Goal: Task Accomplishment & Management: Manage account settings

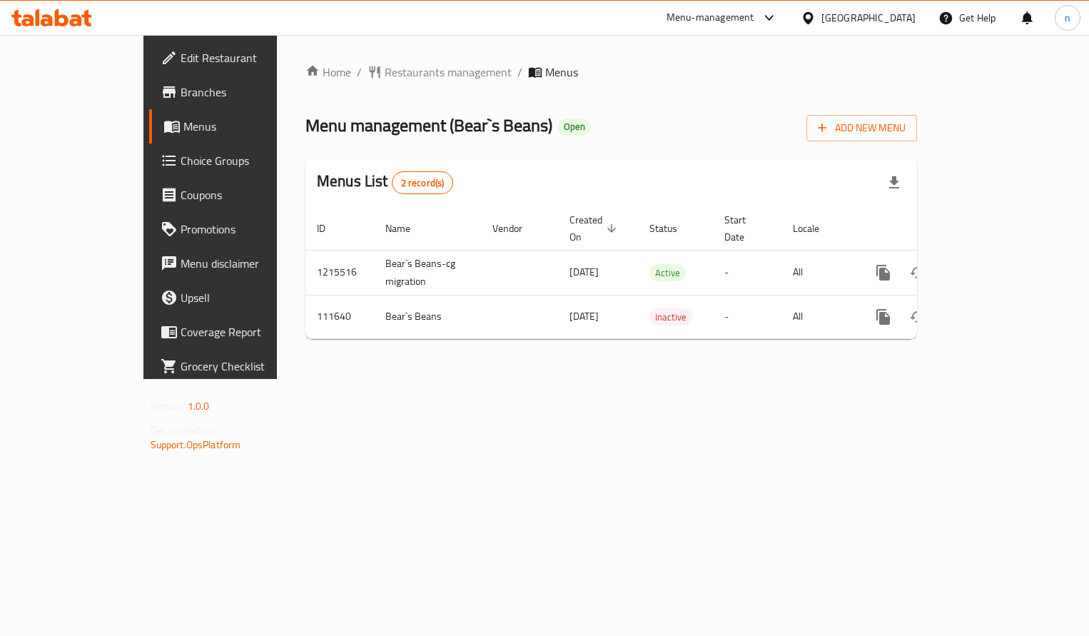
click at [181, 161] on span "Choice Groups" at bounding box center [247, 160] width 133 height 17
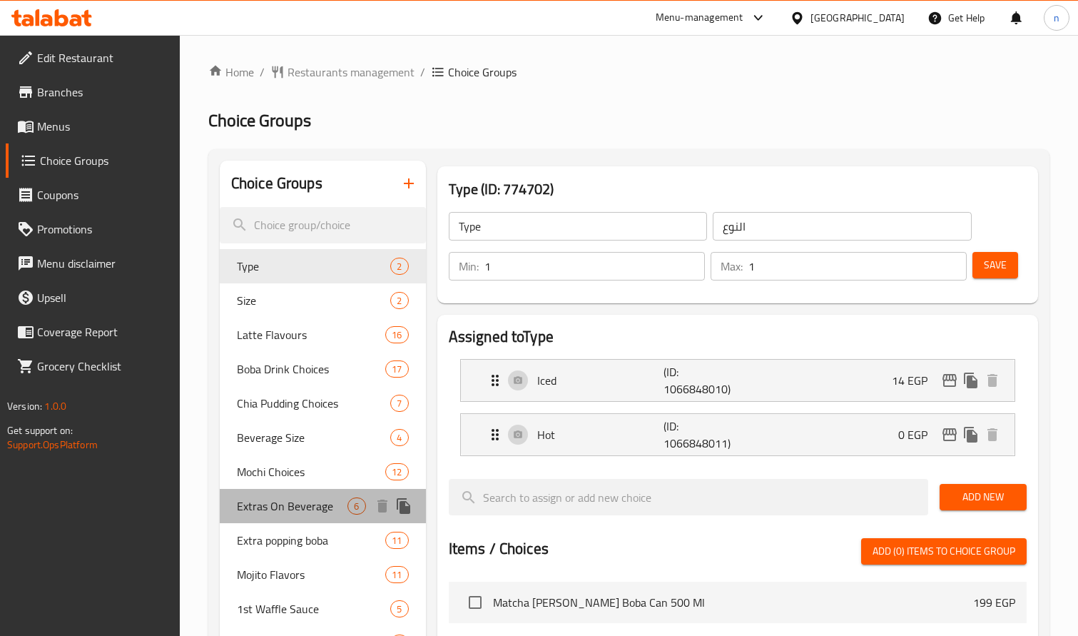
click at [261, 497] on span "Extras On Beverage" at bounding box center [292, 505] width 111 height 17
type input "Extras On Beverage"
type input "إضافات على المشروب"
type input "0"
type input "6"
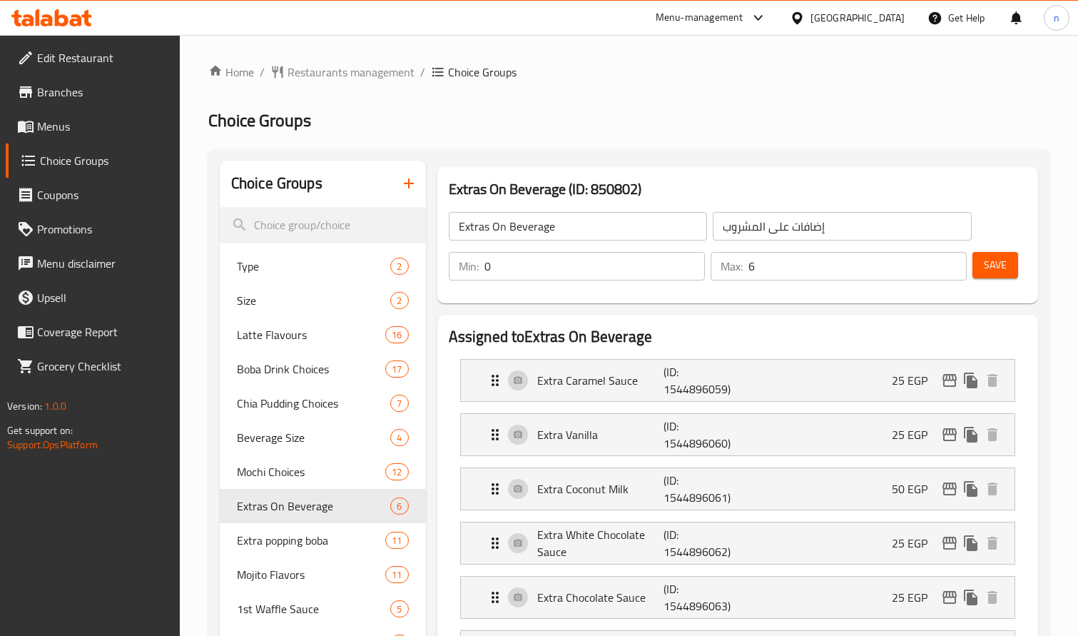
click at [763, 163] on div "Extras On Beverage (ID: 850802) Extras On Beverage ​ إضافات على المشروب ​ Min: …" at bounding box center [738, 235] width 612 height 148
click at [373, 81] on span "Restaurants management" at bounding box center [351, 72] width 127 height 17
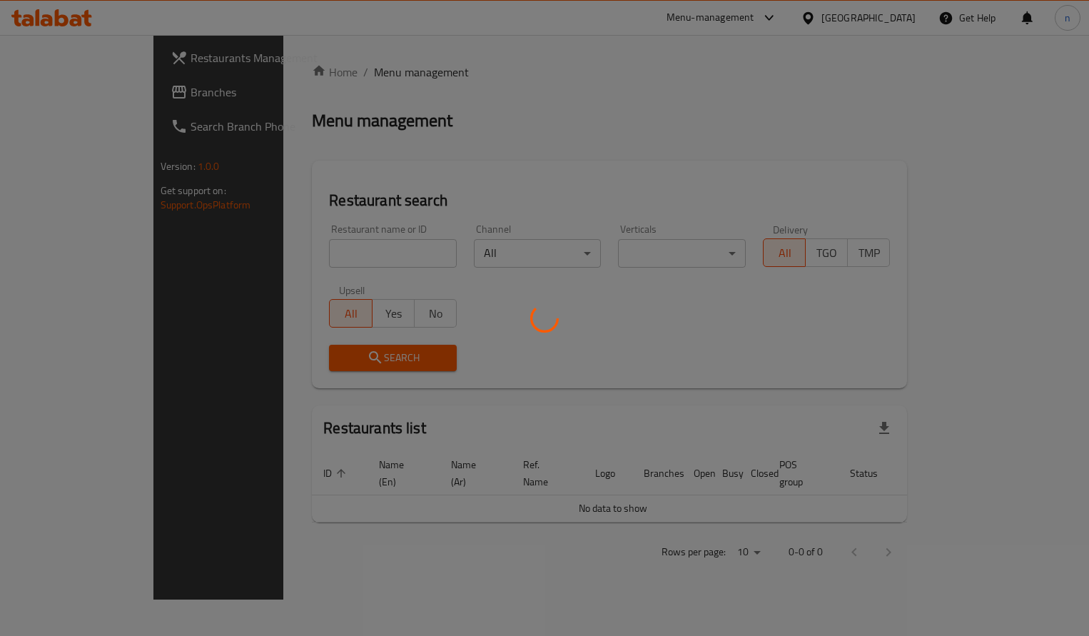
click at [73, 97] on div at bounding box center [544, 318] width 1089 height 636
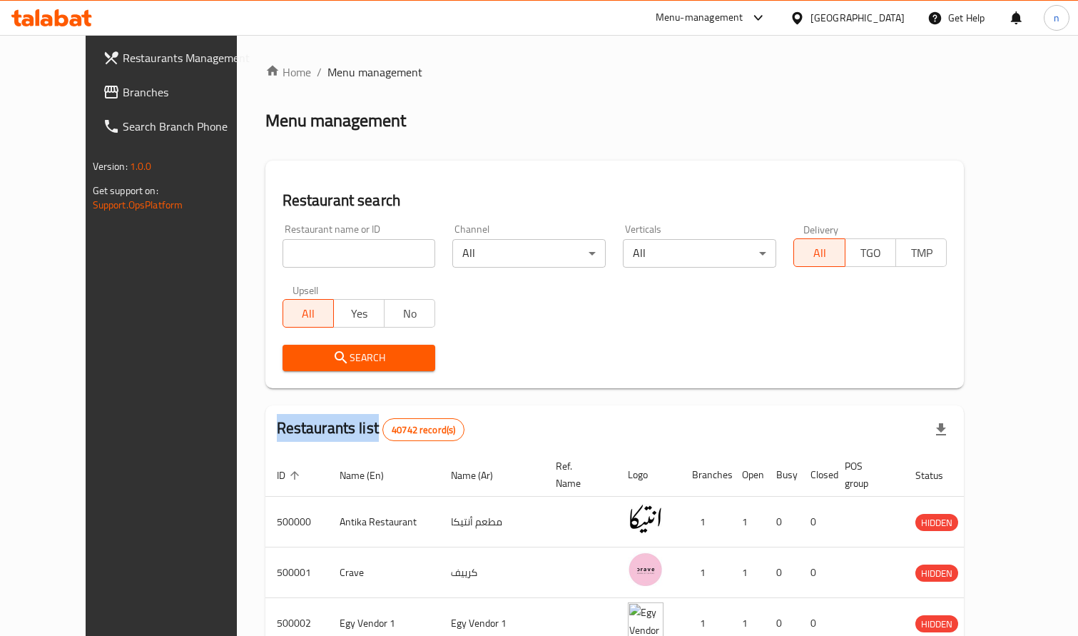
click at [73, 97] on div at bounding box center [539, 318] width 1078 height 636
click at [123, 97] on span "Branches" at bounding box center [188, 92] width 131 height 17
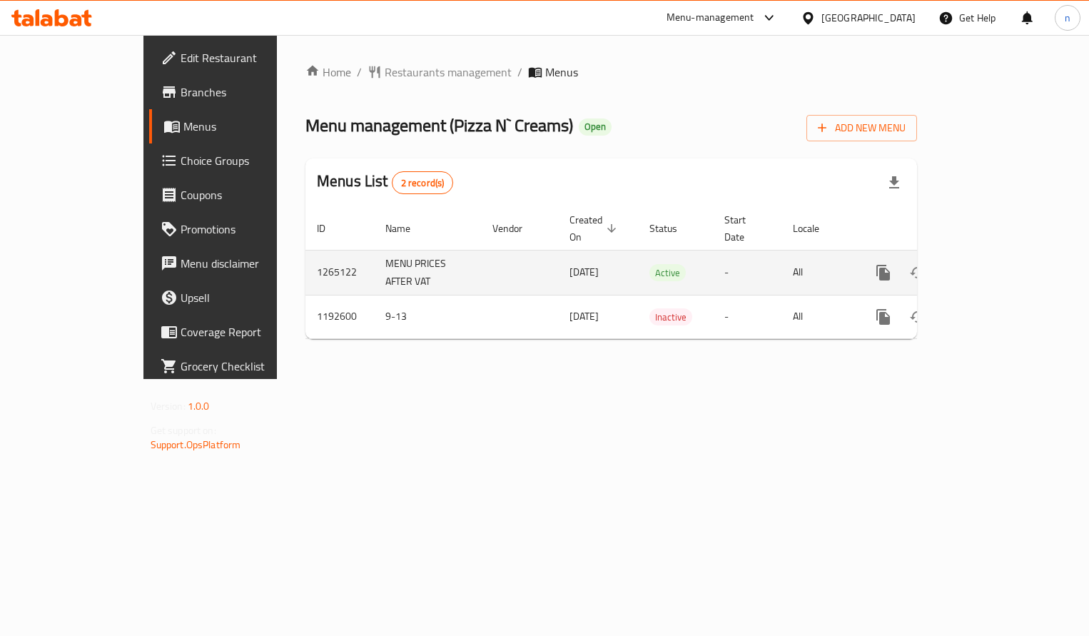
click at [993, 266] on icon "enhanced table" at bounding box center [986, 272] width 13 height 13
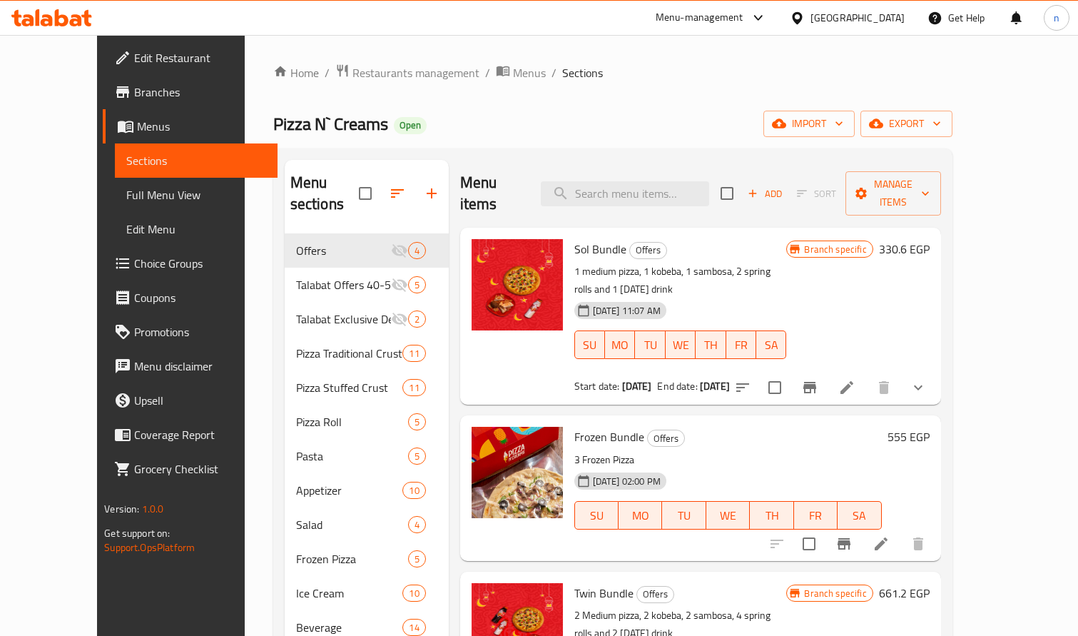
click at [137, 131] on span "Menus" at bounding box center [201, 126] width 128 height 17
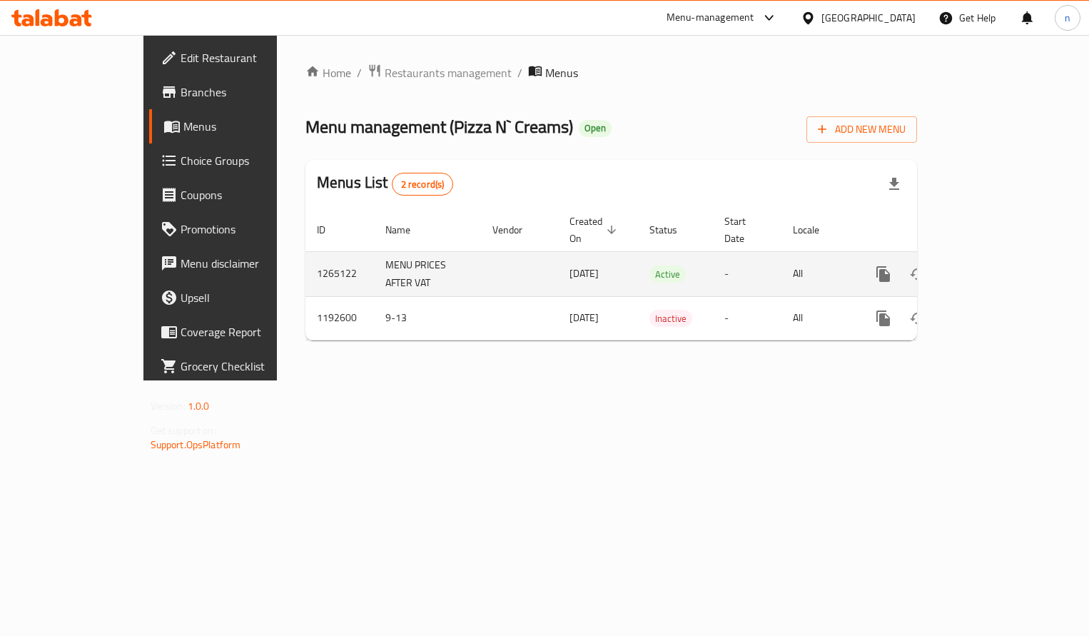
click at [993, 268] on icon "enhanced table" at bounding box center [986, 274] width 13 height 13
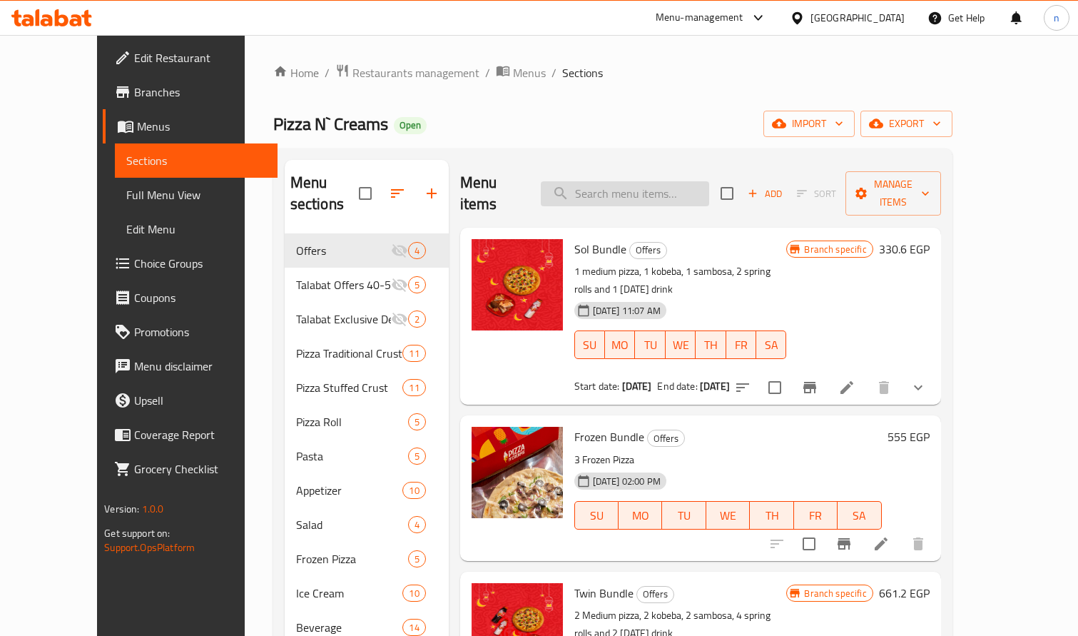
click at [624, 185] on input "search" at bounding box center [625, 193] width 168 height 25
paste input "Frozen Bundle"
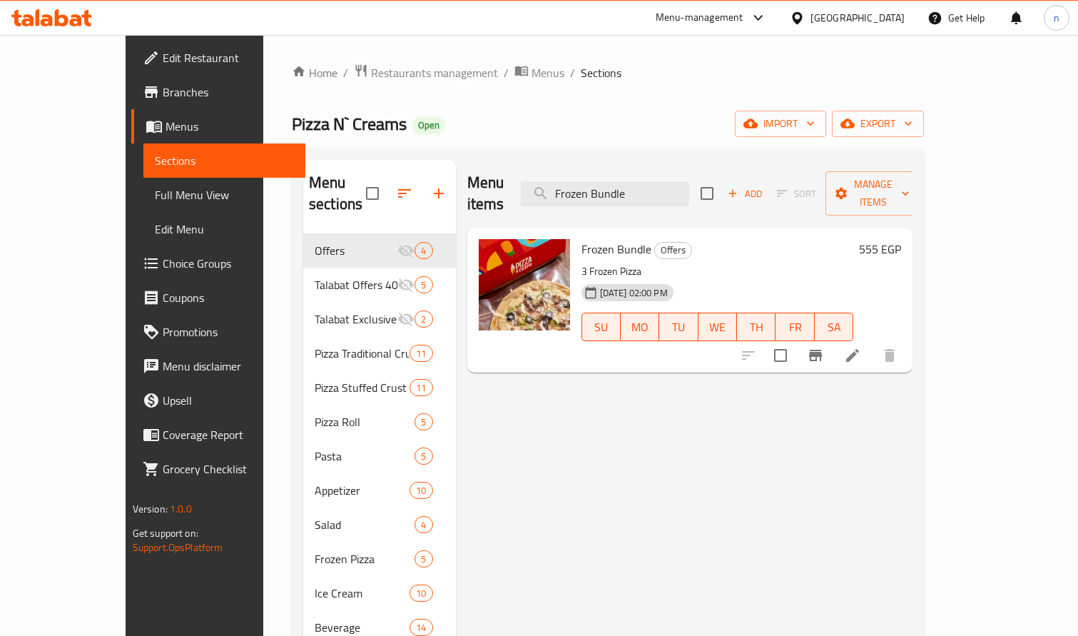
type input "Frozen Bundle"
click at [711, 239] on h6 "Frozen Bundle Offers" at bounding box center [718, 249] width 273 height 20
click at [378, 74] on span "Restaurants management" at bounding box center [434, 72] width 127 height 17
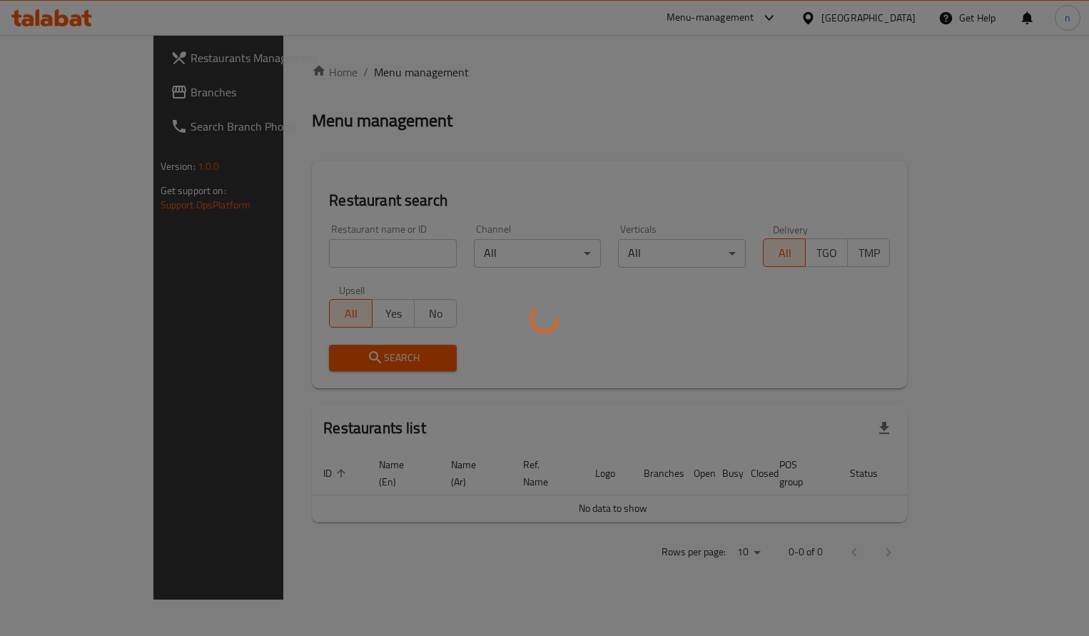
click at [94, 93] on div at bounding box center [544, 318] width 1089 height 636
click at [64, 98] on div at bounding box center [544, 318] width 1089 height 636
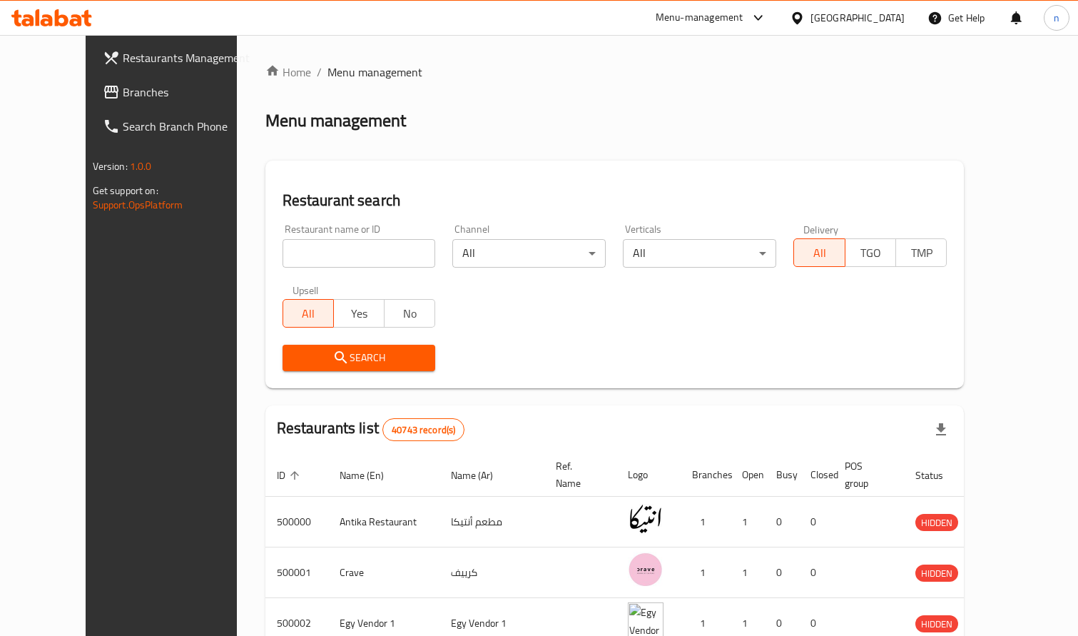
click at [123, 98] on span "Branches" at bounding box center [188, 92] width 131 height 17
